Goal: Task Accomplishment & Management: Complete application form

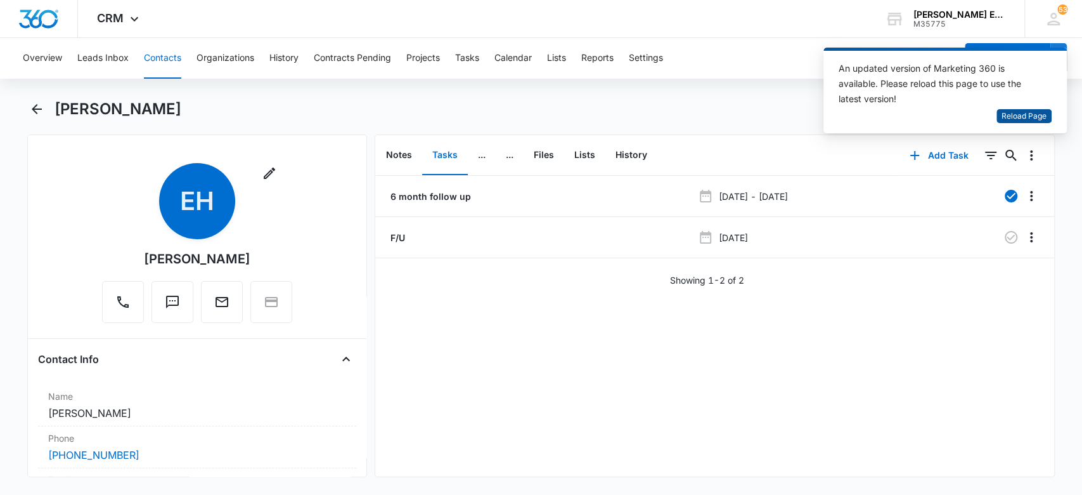
scroll to position [422, 0]
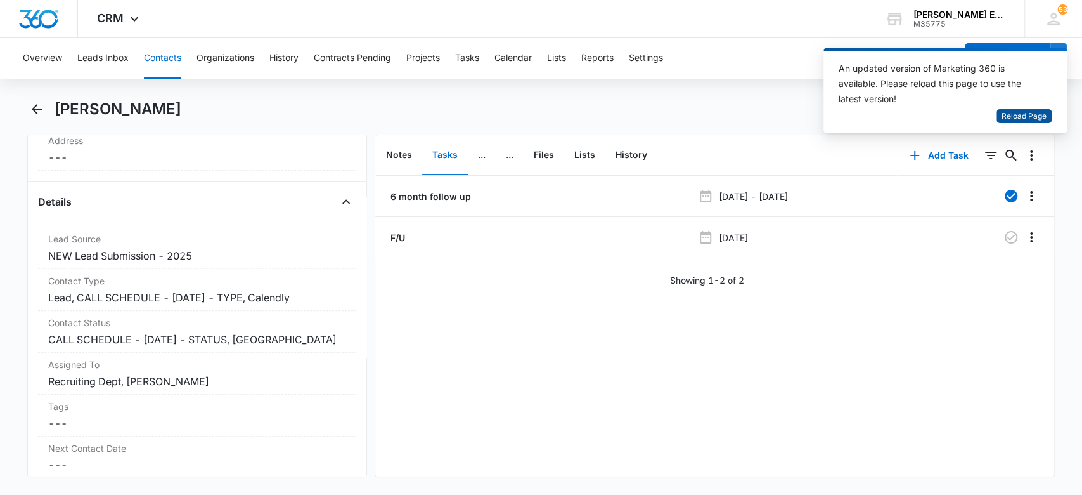
click at [1035, 110] on span "Reload Page" at bounding box center [1024, 116] width 45 height 12
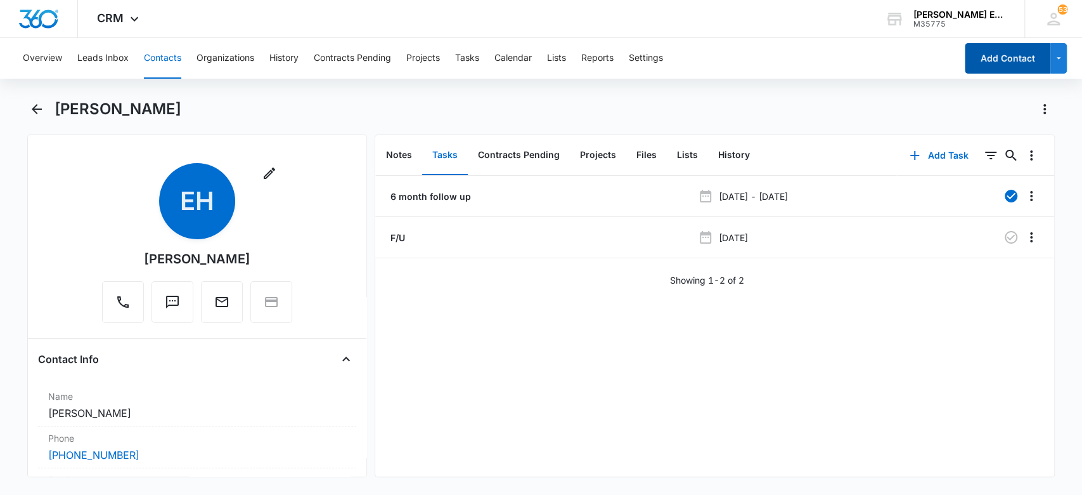
click at [997, 50] on button "Add Contact" at bounding box center [1008, 58] width 86 height 30
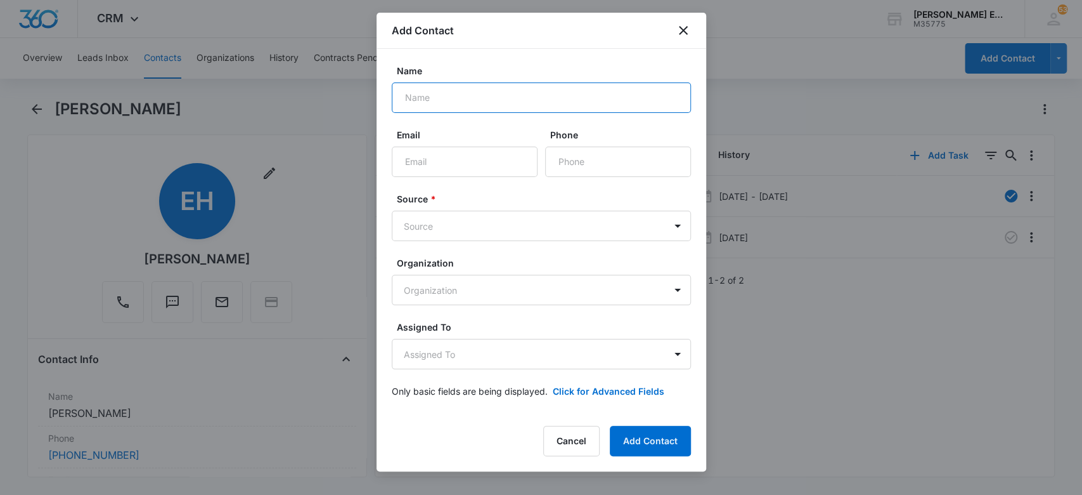
paste input "[PERSON_NAME]"
type input "[PERSON_NAME]"
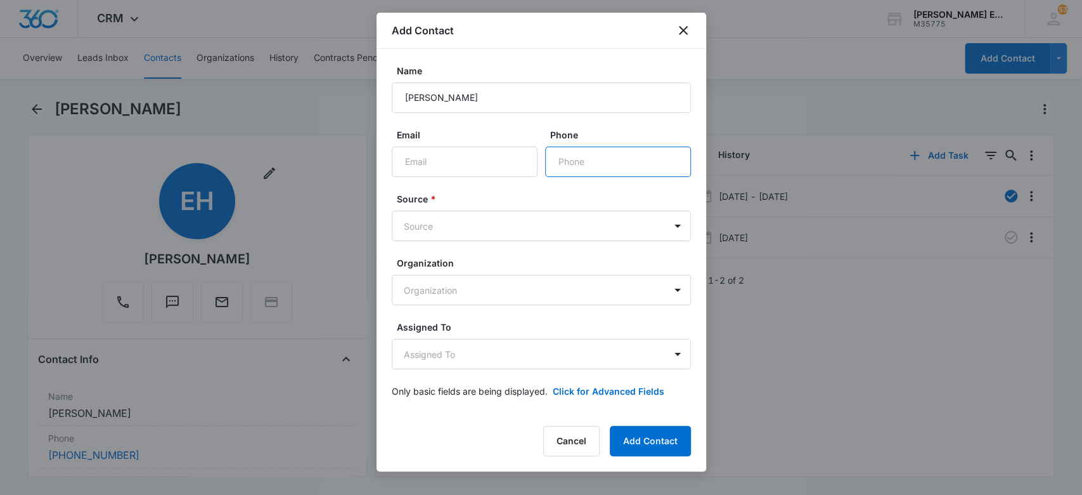
paste input "[PHONE_NUMBER]"
type input "[PHONE_NUMBER]"
paste input "[EMAIL_ADDRESS][DOMAIN_NAME]"
type input "[EMAIL_ADDRESS][DOMAIN_NAME]"
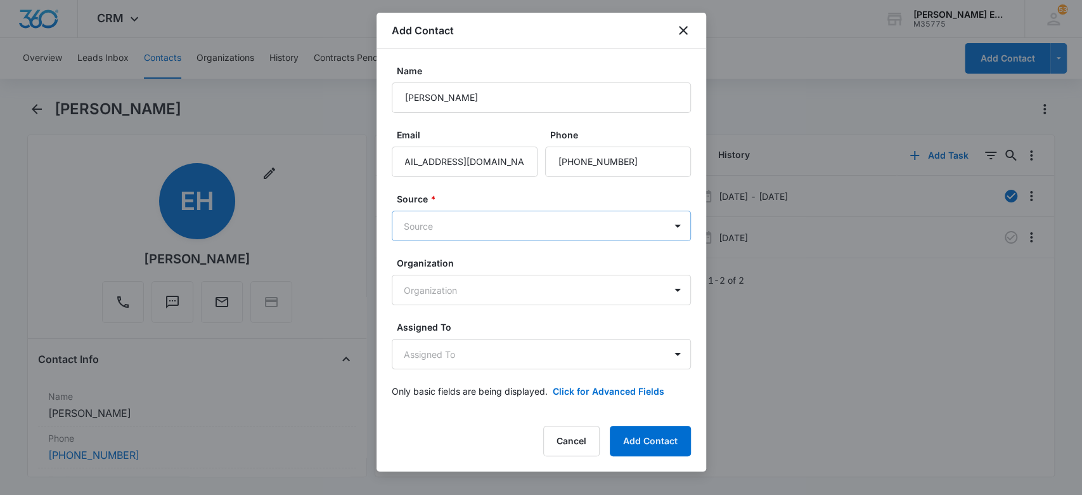
click at [486, 223] on body "CRM Apps Websites CRM Email Social Brand [PERSON_NAME] Estates and Homes M35775…" at bounding box center [541, 247] width 1082 height 495
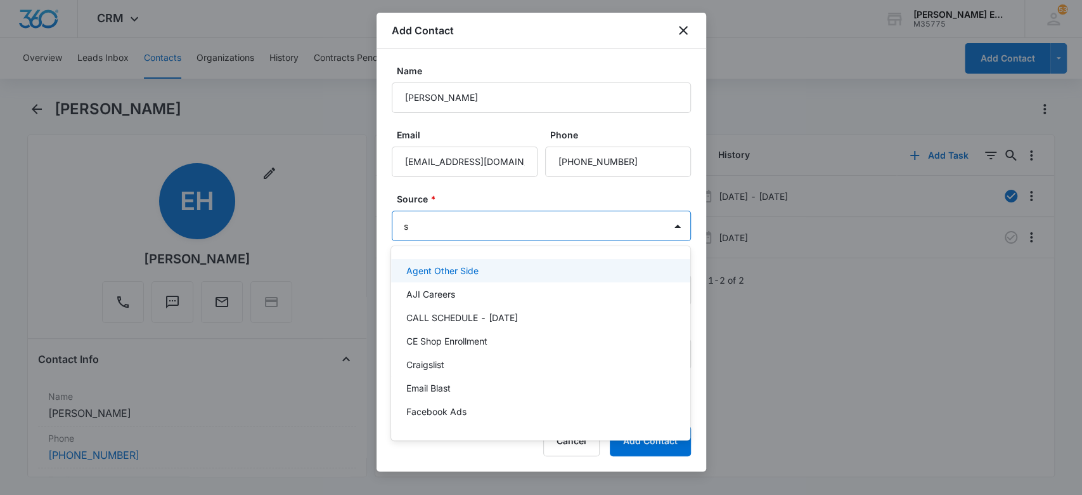
type input "sm"
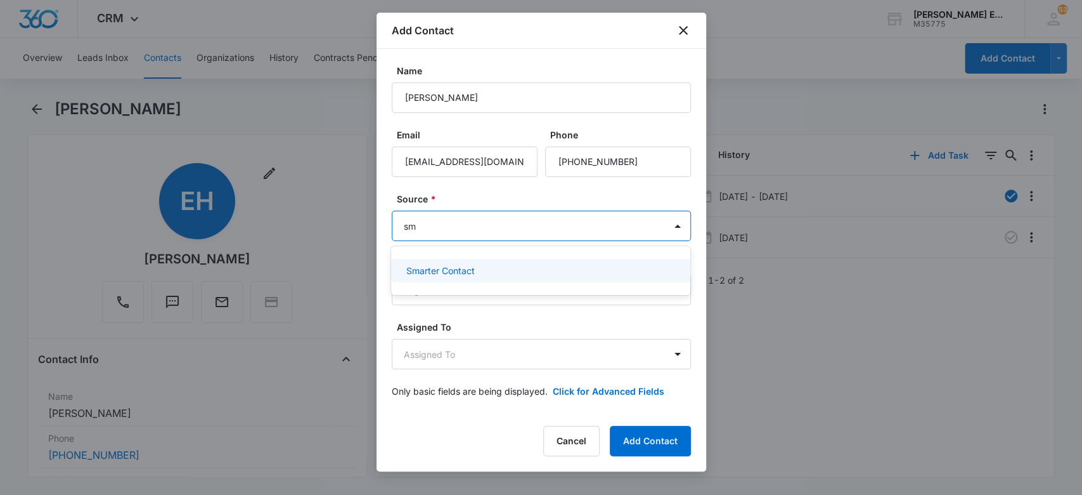
drag, startPoint x: 522, startPoint y: 271, endPoint x: 526, endPoint y: 180, distance: 91.4
click at [522, 266] on div "Smarter Contact" at bounding box center [539, 270] width 266 height 13
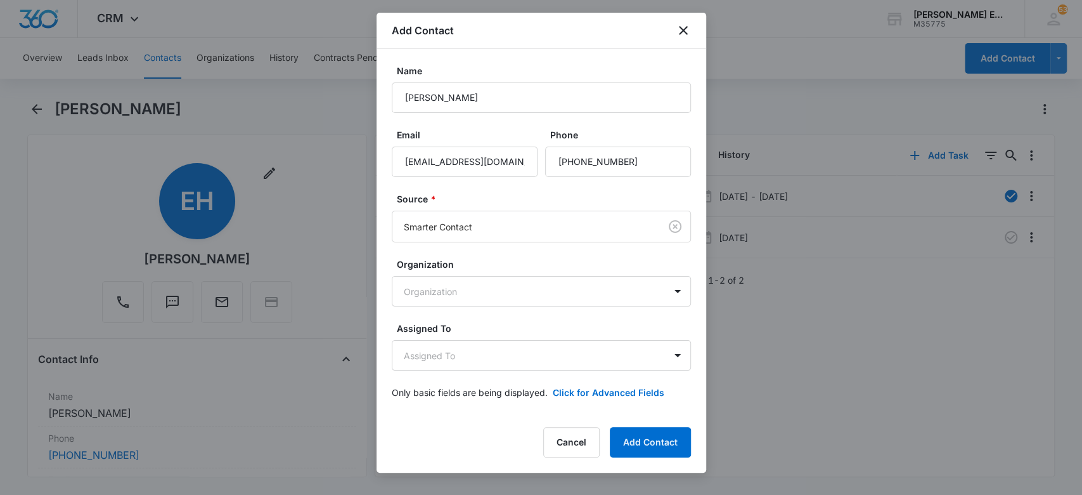
click at [526, 178] on form "Name [PERSON_NAME] Email [EMAIL_ADDRESS][DOMAIN_NAME] Phone Source * Smarter Co…" at bounding box center [541, 239] width 299 height 350
click at [486, 353] on body "CRM Apps Websites CRM Email Social Brand [PERSON_NAME] Estates and Homes M35775…" at bounding box center [541, 247] width 1082 height 495
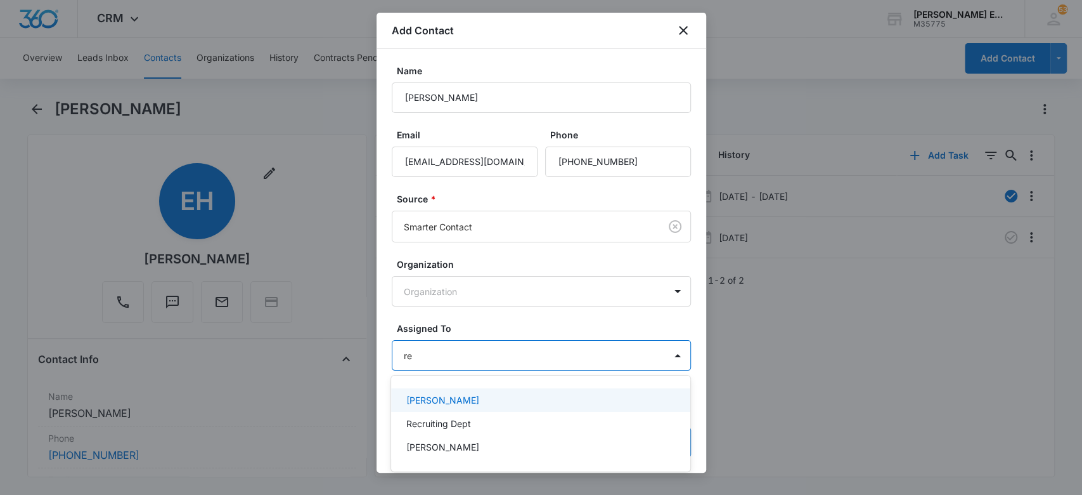
type input "rec"
click at [462, 396] on p "Recruiting Dept" at bounding box center [438, 399] width 65 height 13
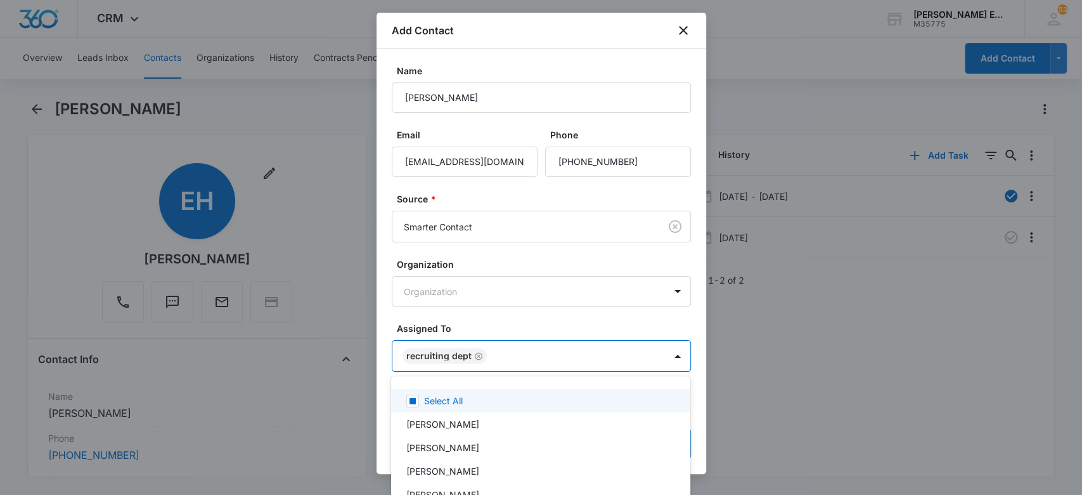
click at [500, 309] on div at bounding box center [541, 247] width 1082 height 495
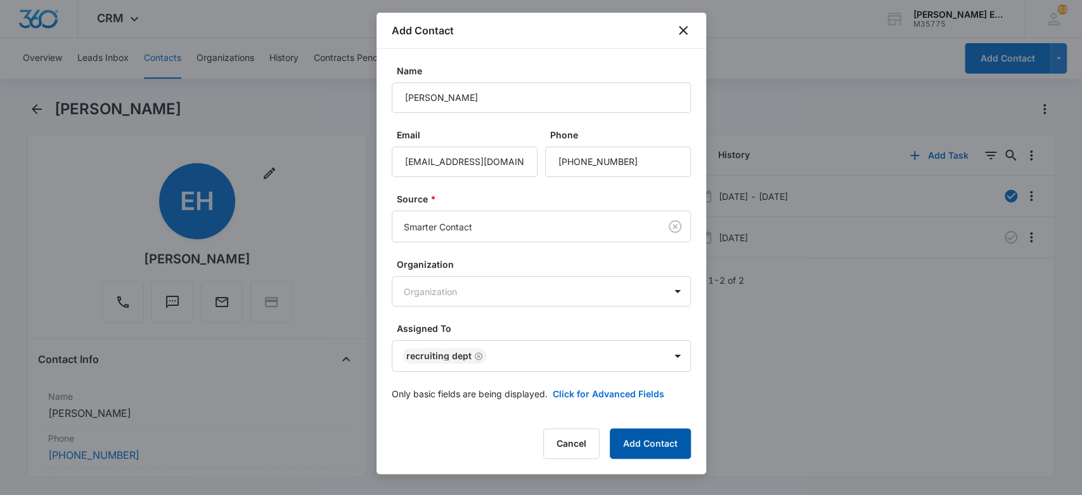
click at [677, 449] on button "Add Contact" at bounding box center [650, 443] width 81 height 30
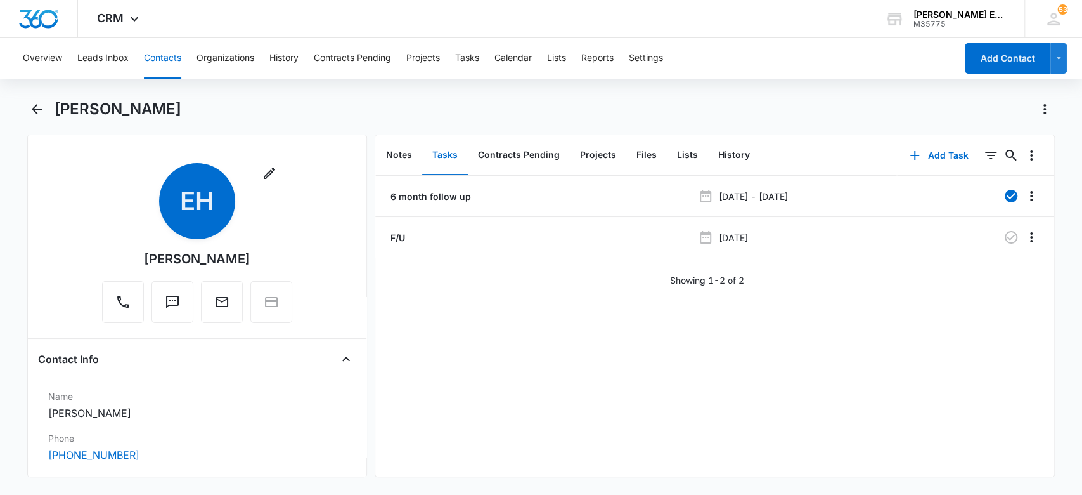
click at [157, 60] on button "Contacts" at bounding box center [162, 58] width 37 height 41
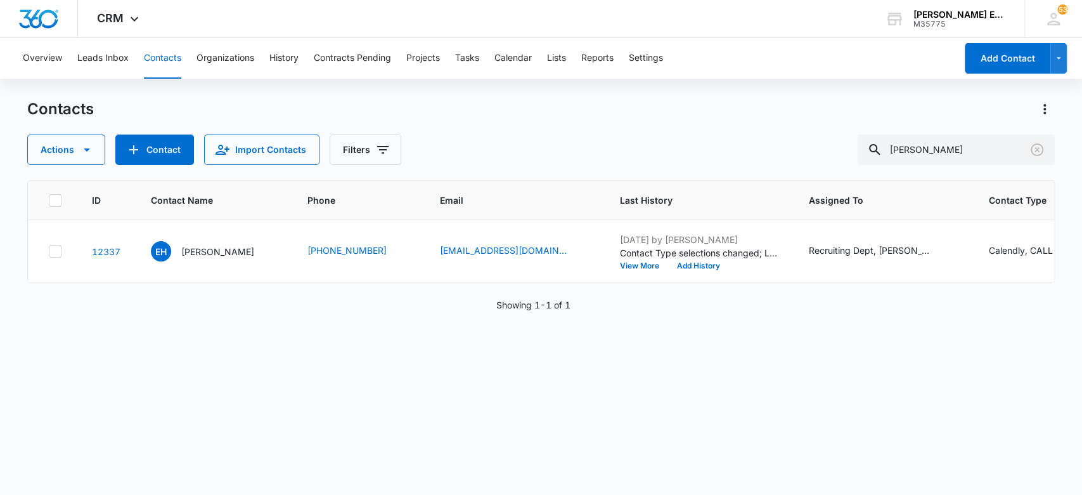
drag, startPoint x: 1036, startPoint y: 148, endPoint x: 601, endPoint y: 167, distance: 435.4
click at [1035, 148] on icon "Clear" at bounding box center [1037, 149] width 13 height 13
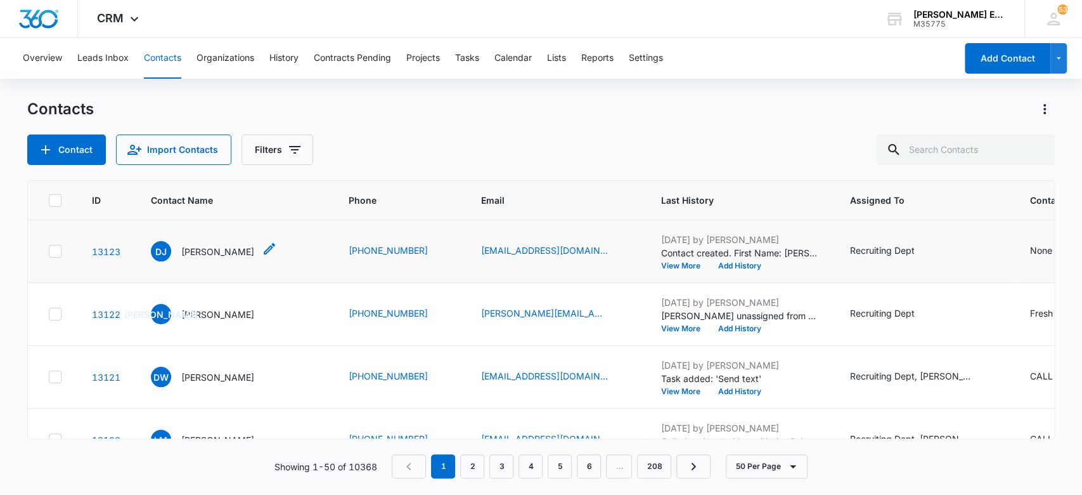
click at [193, 253] on p "[PERSON_NAME]" at bounding box center [217, 251] width 73 height 13
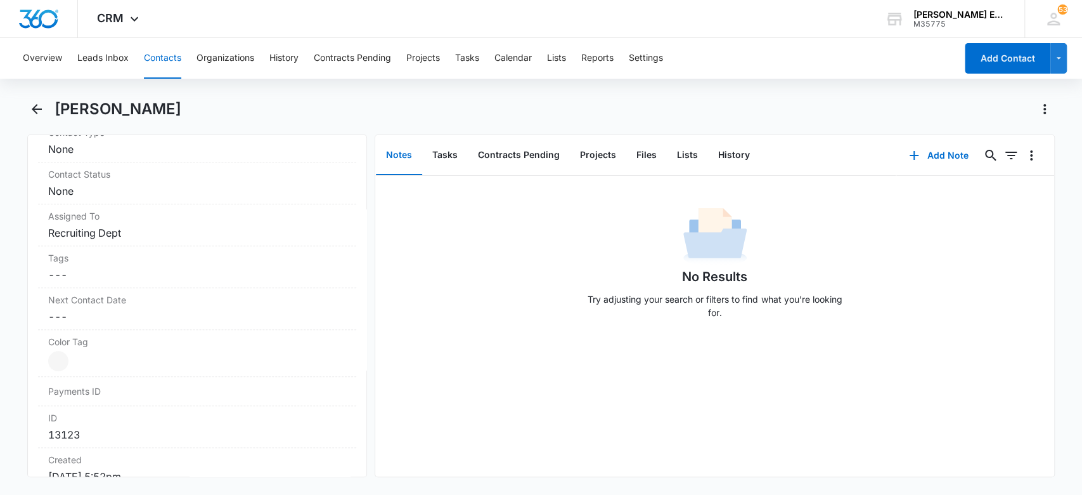
scroll to position [538, 0]
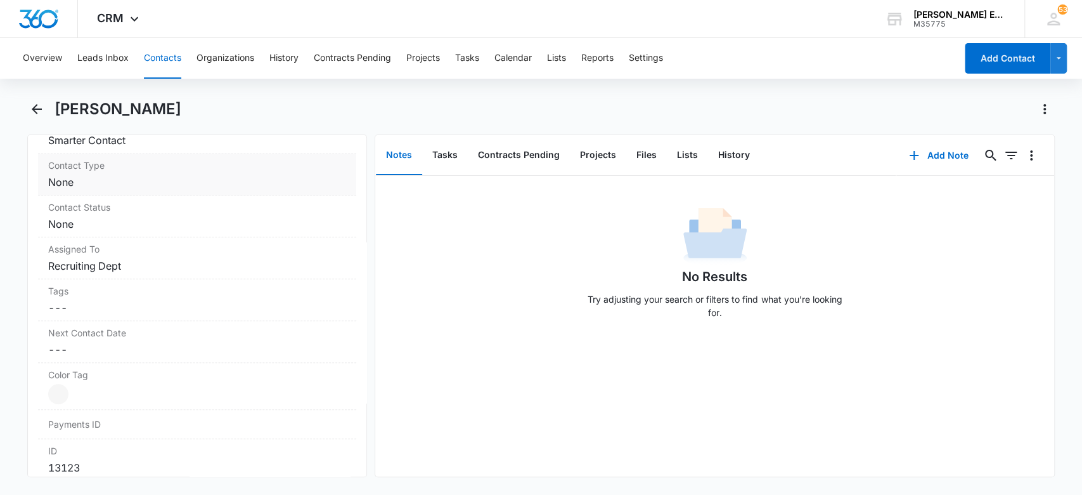
click at [164, 168] on label "Contact Type" at bounding box center [197, 165] width 299 height 13
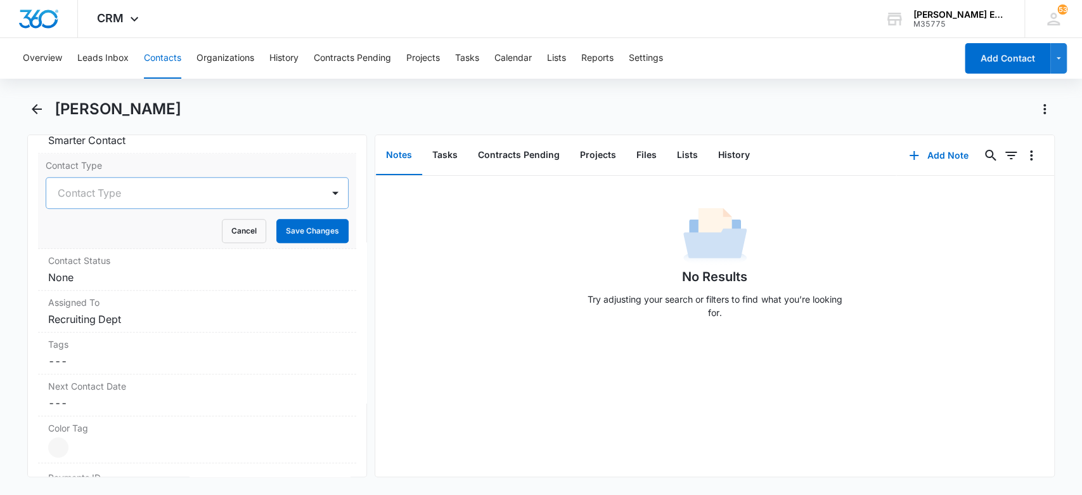
click at [162, 198] on div at bounding box center [182, 193] width 249 height 18
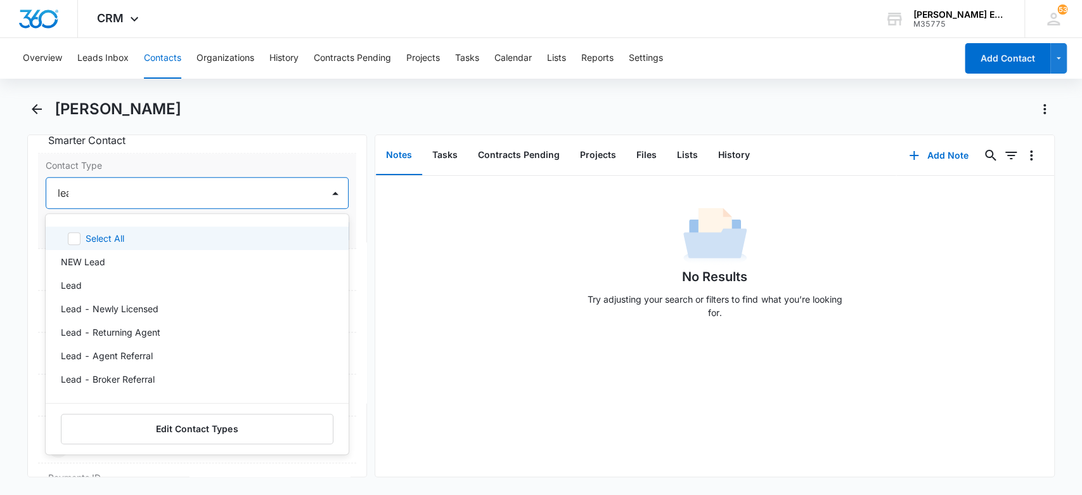
type input "lead"
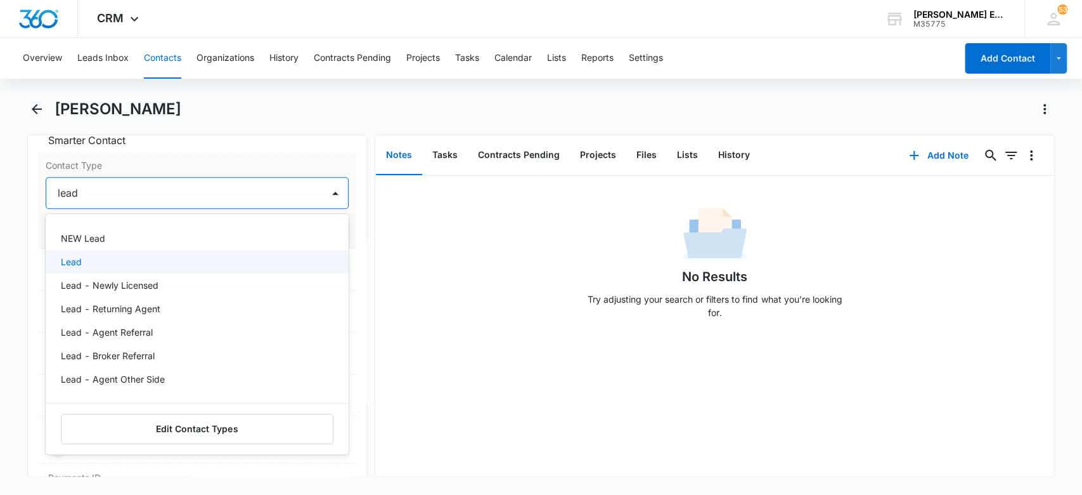
click at [178, 260] on div "Lead" at bounding box center [196, 261] width 271 height 13
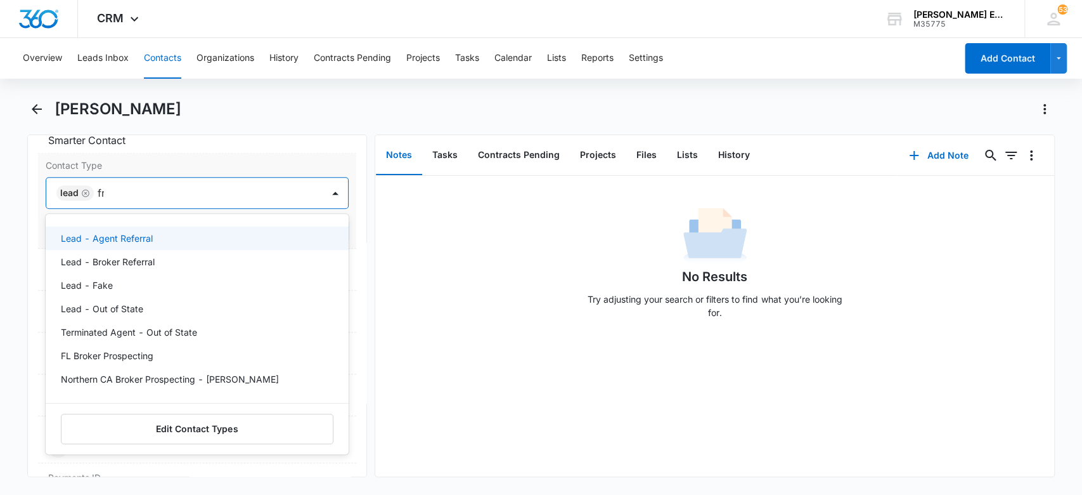
type input "fre"
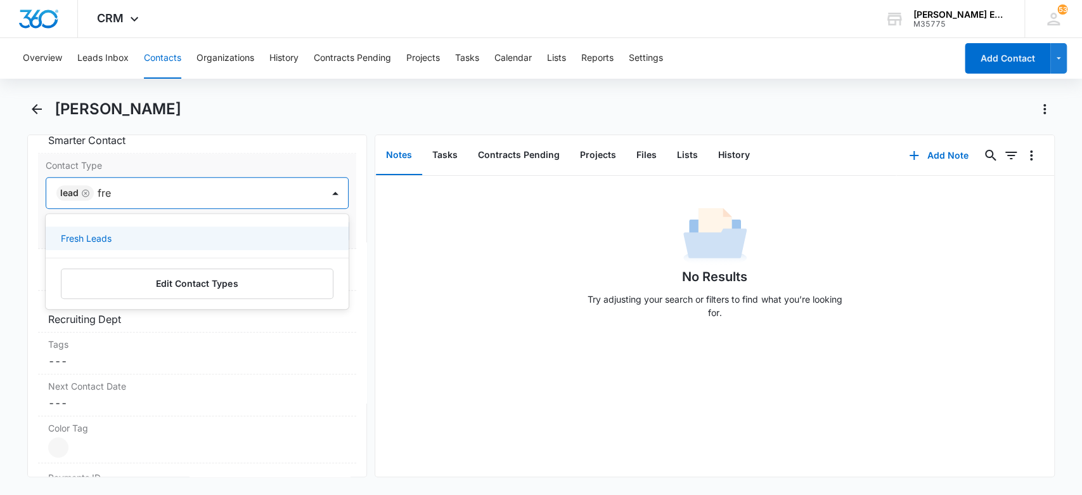
click at [172, 240] on div "Fresh Leads" at bounding box center [196, 237] width 271 height 13
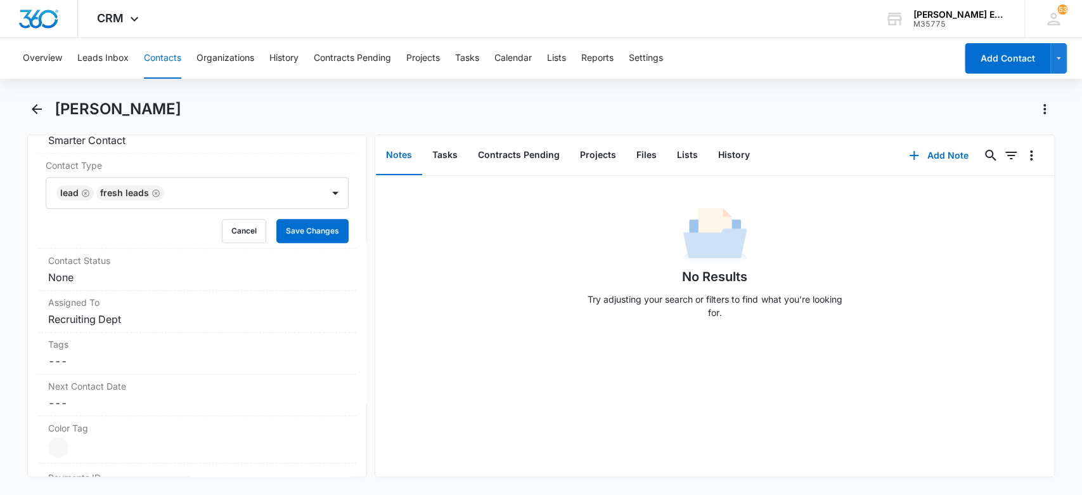
drag, startPoint x: 526, startPoint y: 198, endPoint x: 426, endPoint y: 217, distance: 101.5
click at [521, 200] on div "No Results Try adjusting your search or filters to find what you’re looking for." at bounding box center [714, 252] width 679 height 153
click at [320, 231] on button "Save Changes" at bounding box center [312, 231] width 72 height 24
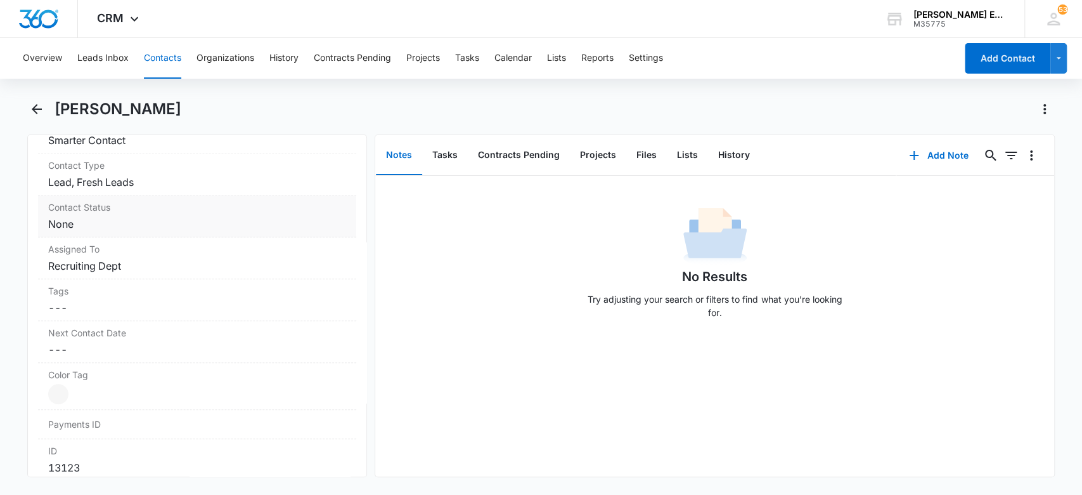
click at [178, 220] on dd "Cancel Save Changes None" at bounding box center [197, 223] width 299 height 15
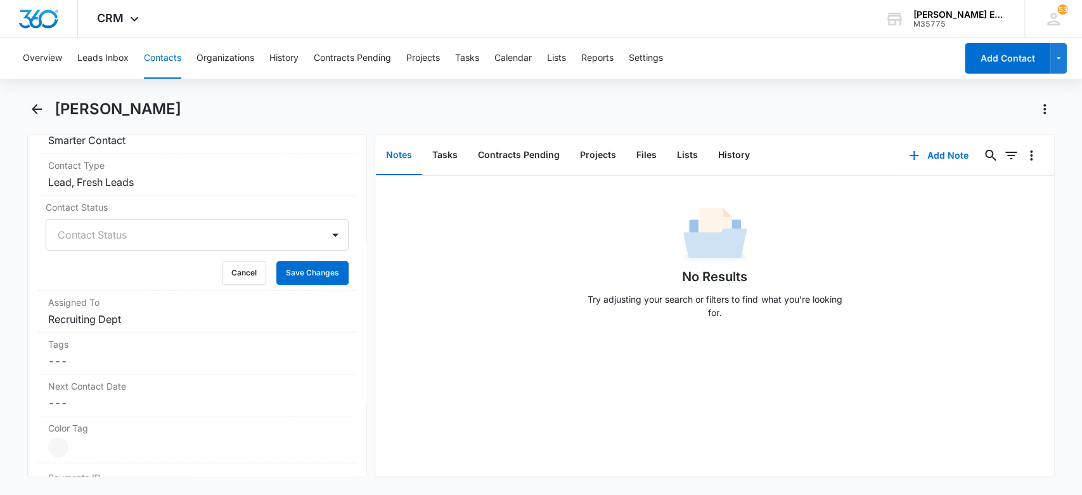
click at [175, 231] on div at bounding box center [182, 235] width 249 height 18
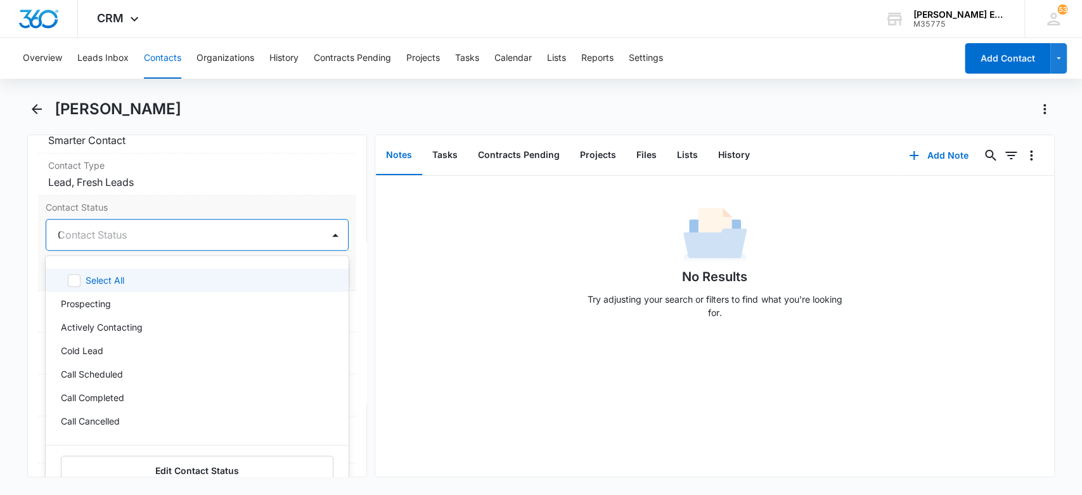
type input "04"
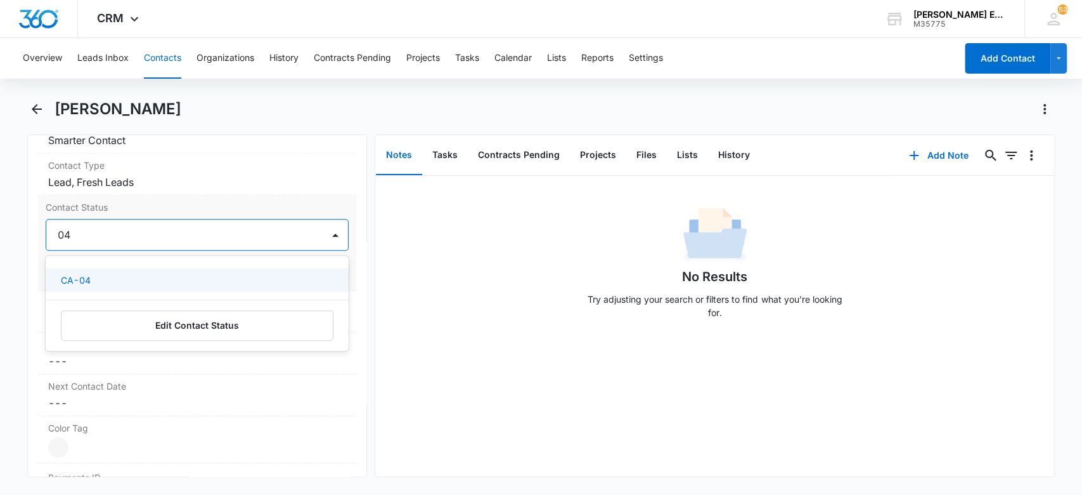
click at [73, 283] on p "CA-04" at bounding box center [76, 279] width 30 height 13
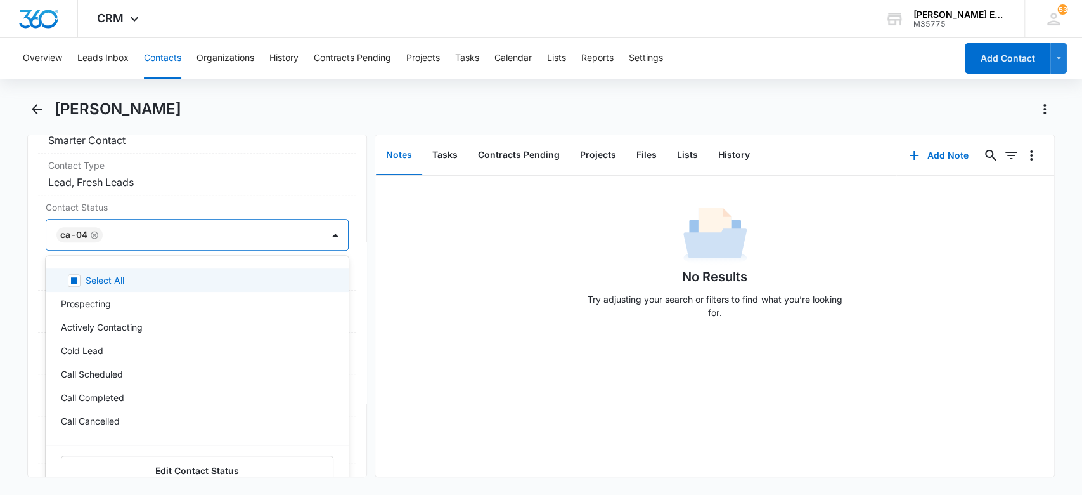
drag, startPoint x: 498, startPoint y: 243, endPoint x: 461, endPoint y: 246, distance: 37.5
click at [494, 243] on div "No Results Try adjusting your search or filters to find what you’re looking for." at bounding box center [714, 267] width 679 height 126
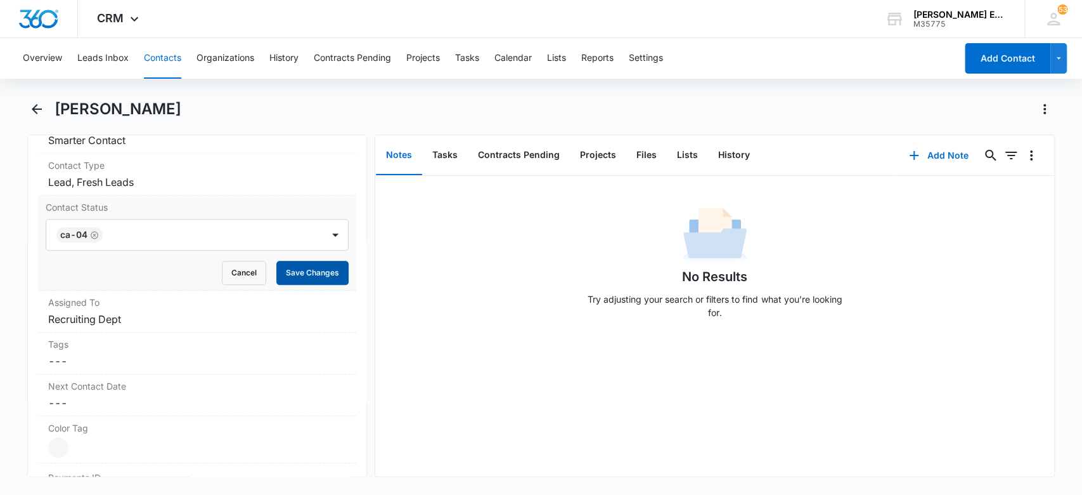
click at [283, 276] on button "Save Changes" at bounding box center [312, 273] width 72 height 24
click at [914, 155] on button "Add Note" at bounding box center [939, 155] width 84 height 30
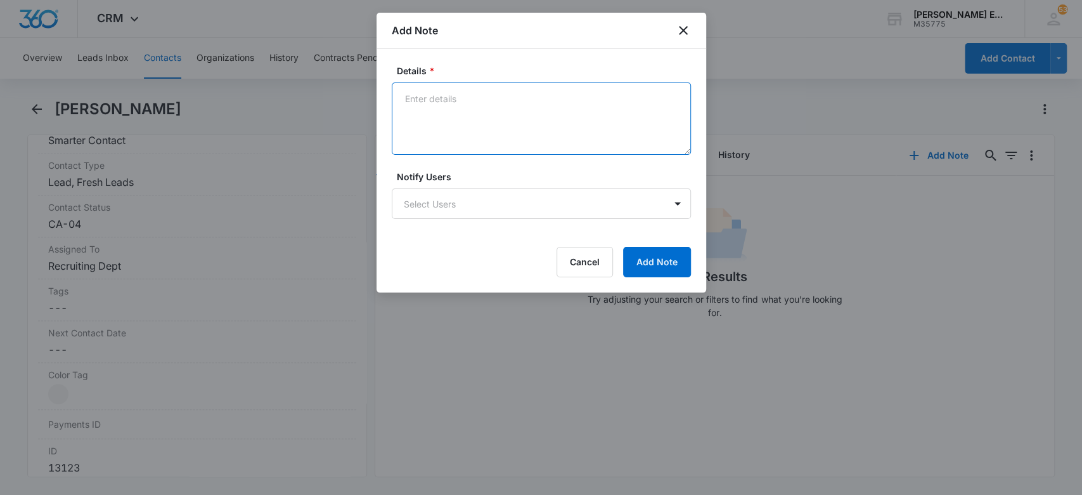
click at [598, 131] on textarea "Details *" at bounding box center [541, 118] width 299 height 72
paste textarea "Hello [PERSON_NAME], I will have some time [DATE] after 5 pm, or [DATE] morning…"
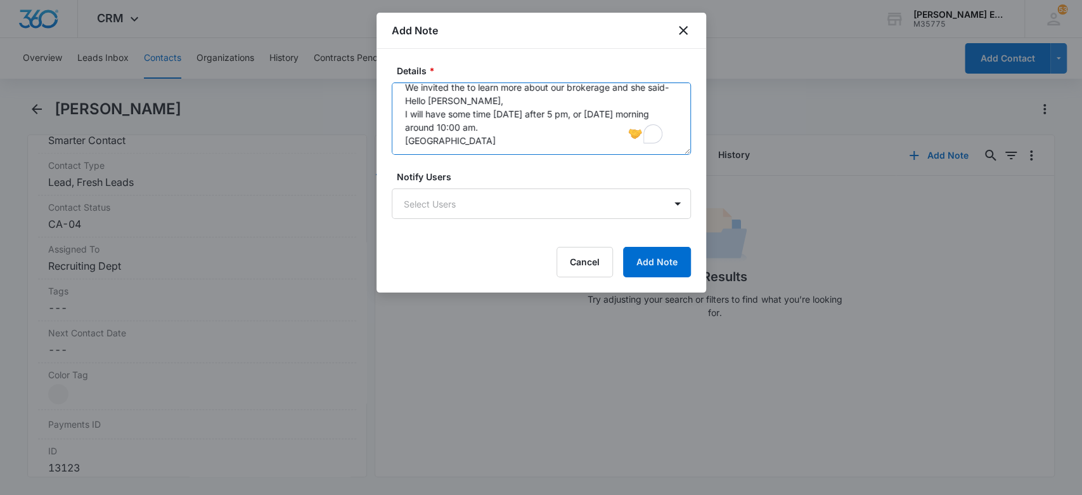
scroll to position [0, 0]
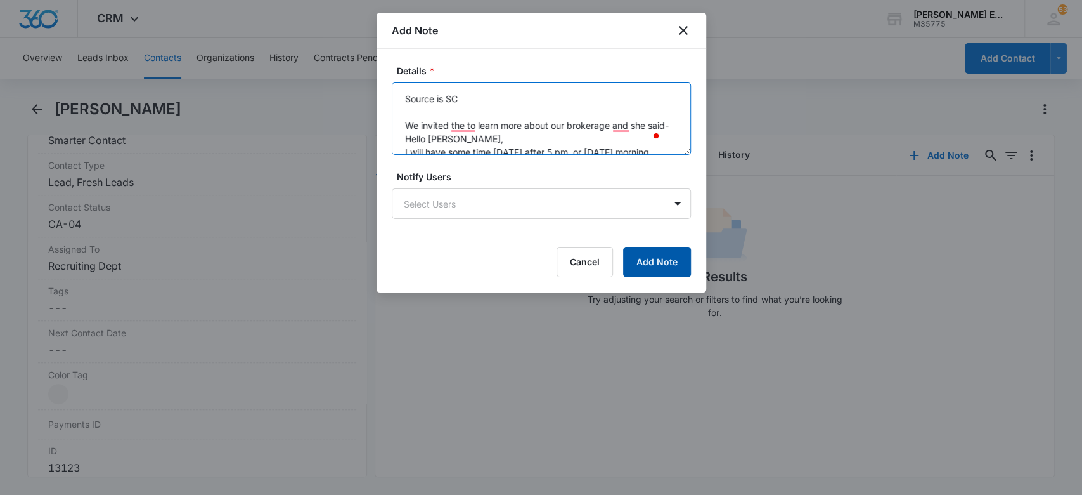
type textarea "Source is SC We invited the to learn more about our brokerage and she said- Hel…"
click at [663, 264] on button "Add Note" at bounding box center [657, 262] width 68 height 30
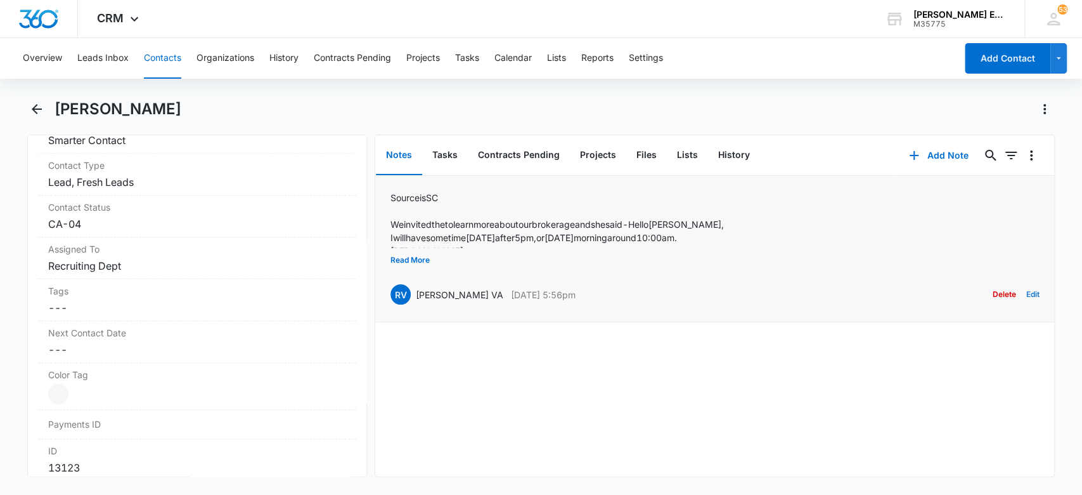
click at [1026, 297] on button "Edit" at bounding box center [1032, 294] width 13 height 24
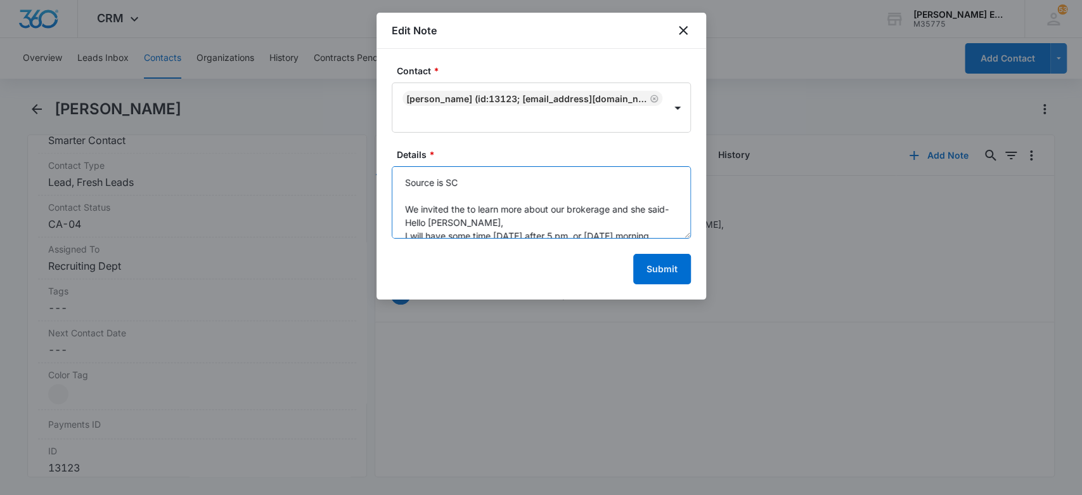
click at [493, 179] on textarea "Source is SC We invited the to learn more about our brokerage and she said- Hel…" at bounding box center [541, 202] width 299 height 72
type textarea "Source is SC Contact added to Google contacts We invited the to learn more abou…"
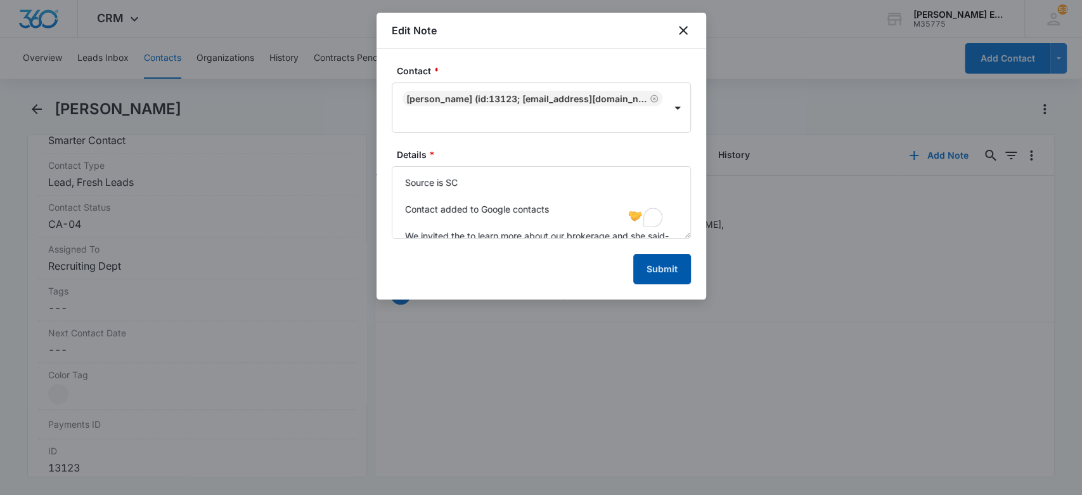
click at [661, 271] on button "Submit" at bounding box center [662, 269] width 58 height 30
